Goal: Navigation & Orientation: Find specific page/section

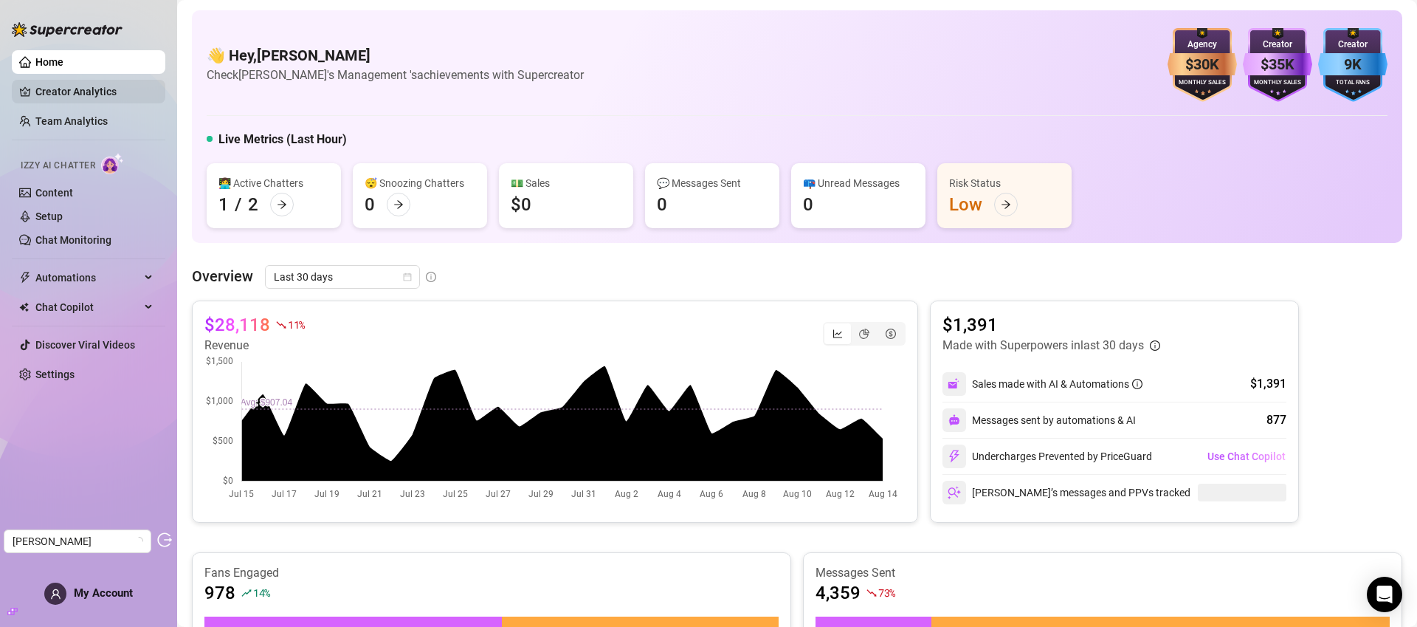
click at [106, 93] on link "Creator Analytics" at bounding box center [94, 92] width 118 height 24
